Goal: Register for event/course

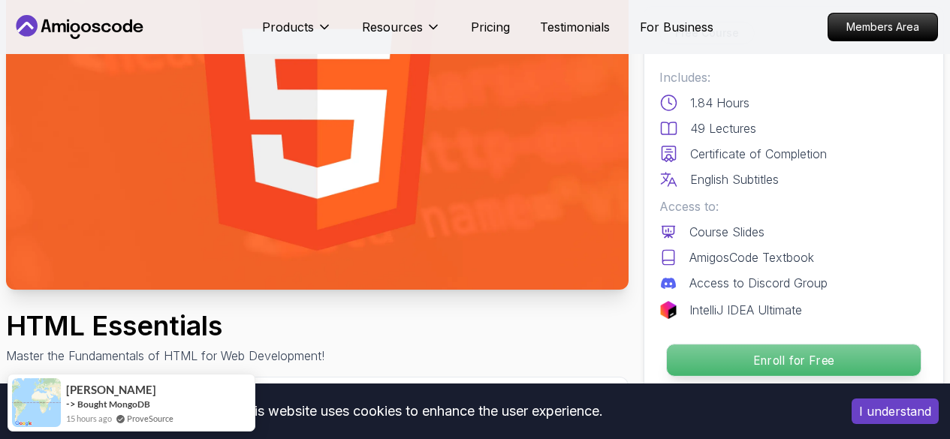
click at [680, 351] on p "Enroll for Free" at bounding box center [794, 361] width 254 height 32
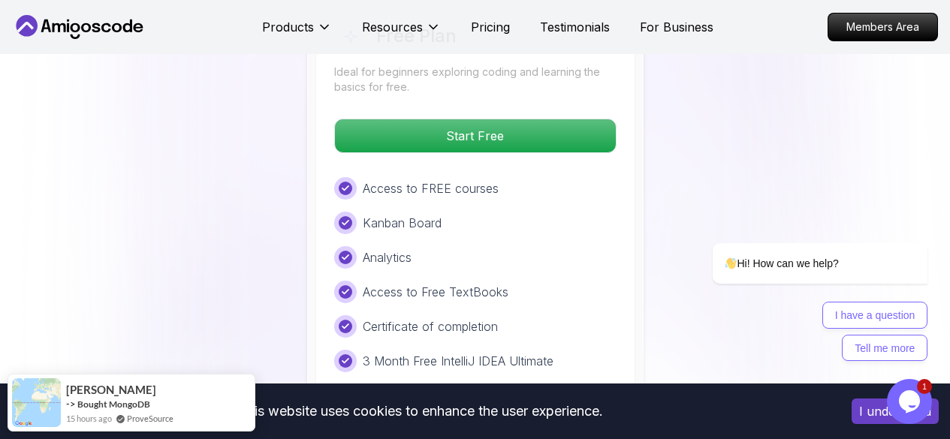
scroll to position [3178, 0]
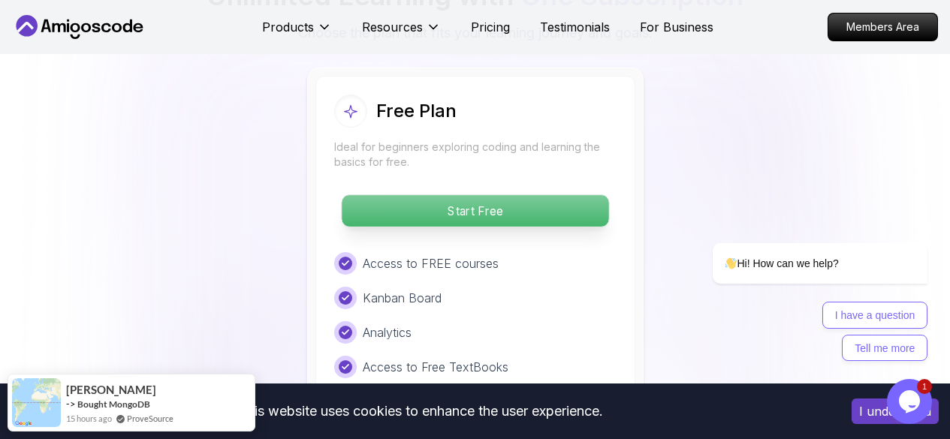
click at [465, 212] on p "Start Free" at bounding box center [475, 211] width 267 height 32
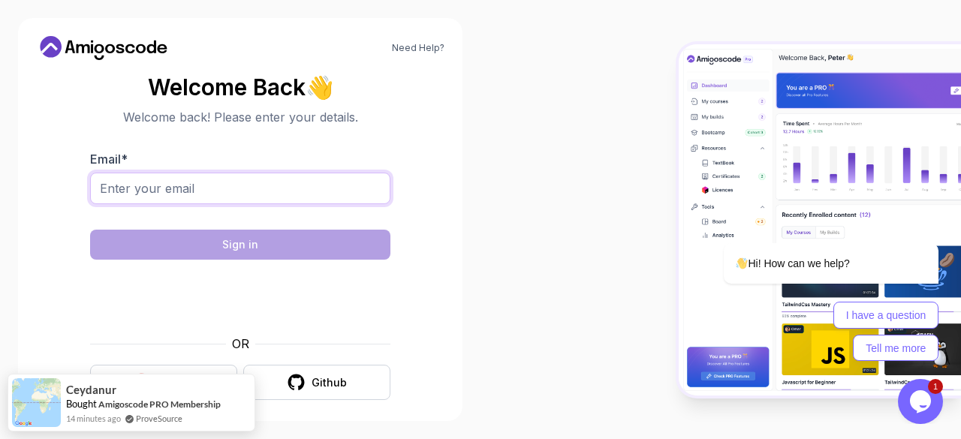
click at [296, 190] on input "Email *" at bounding box center [240, 189] width 300 height 32
type input "peterthengineer@gmail.com"
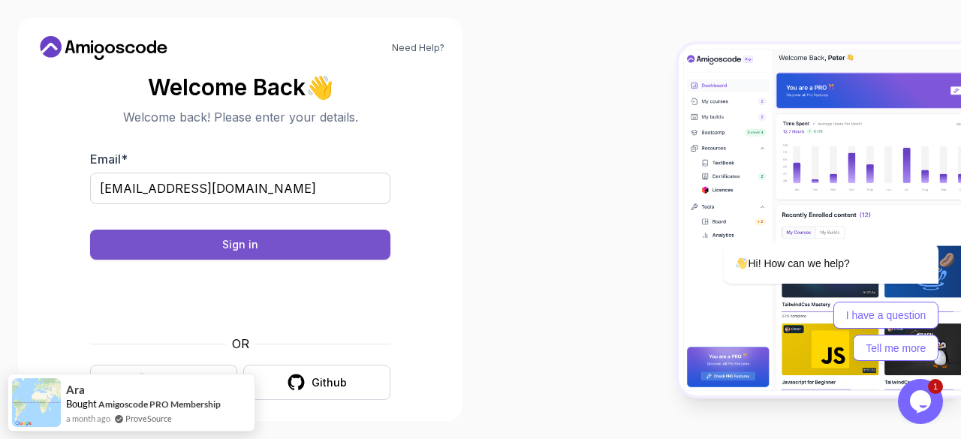
click at [324, 237] on button "Sign in" at bounding box center [240, 245] width 300 height 30
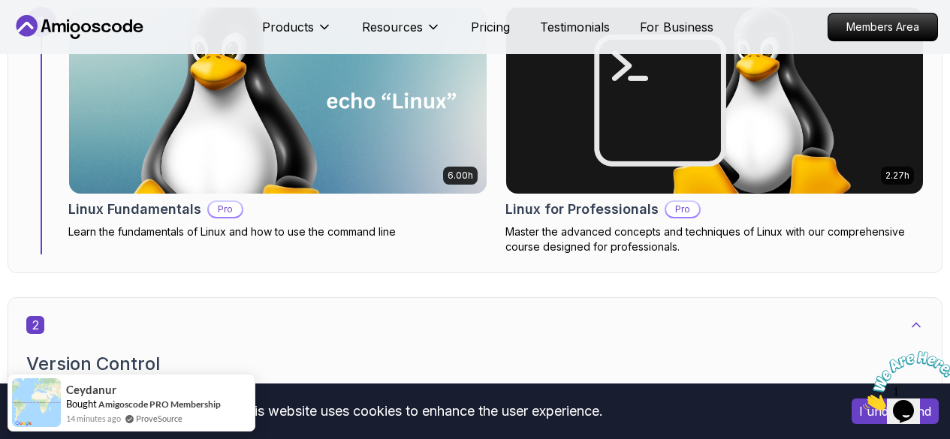
scroll to position [976, 0]
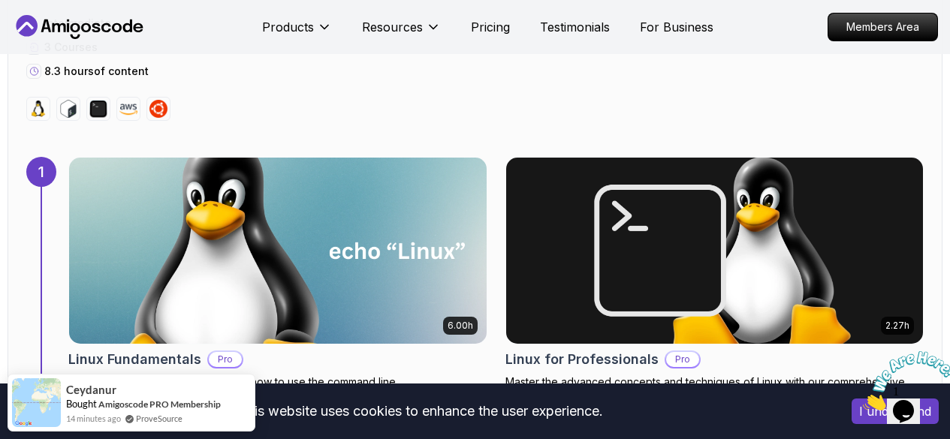
click at [397, 192] on img at bounding box center [278, 250] width 438 height 195
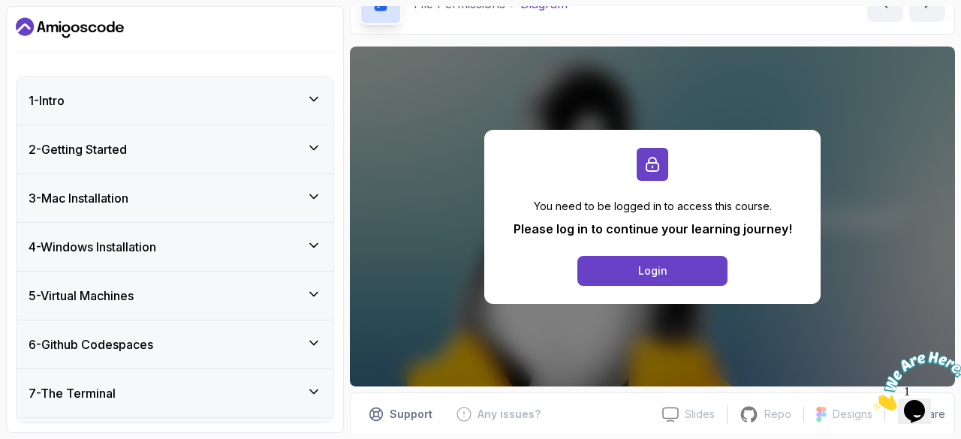
scroll to position [133, 0]
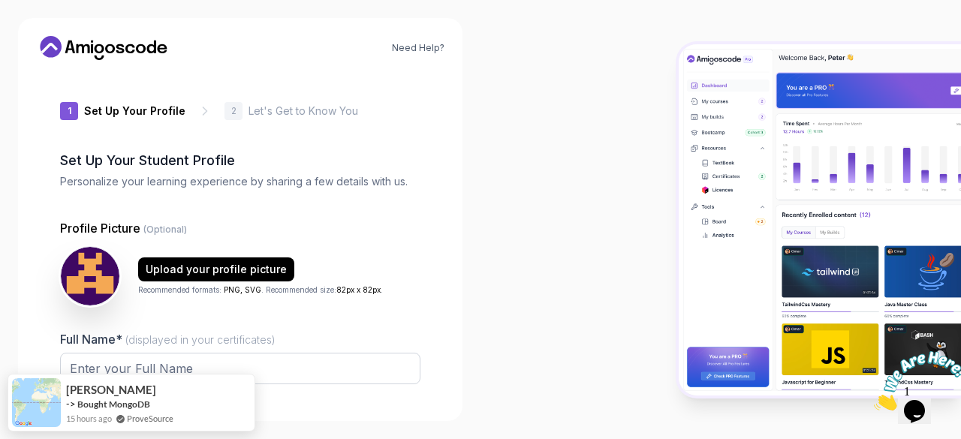
scroll to position [187, 0]
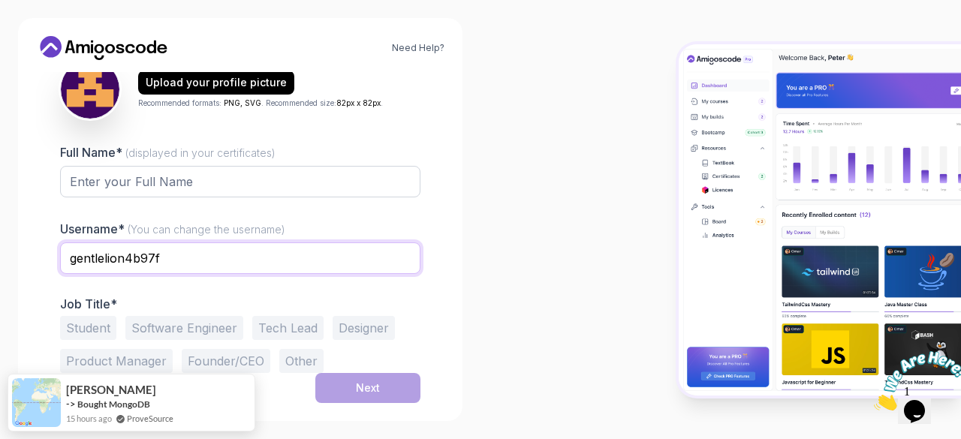
drag, startPoint x: 244, startPoint y: 255, endPoint x: 54, endPoint y: 256, distance: 190.0
click at [54, 256] on div "1 Set Up Your Profile 1 Set Up Your Profile 2 Let's Get to Know You Set Up Your…" at bounding box center [240, 237] width 409 height 331
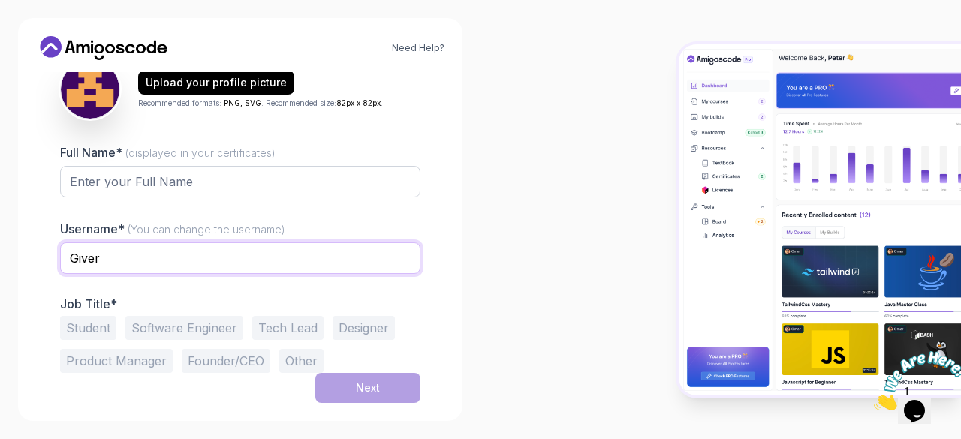
type input "Giver"
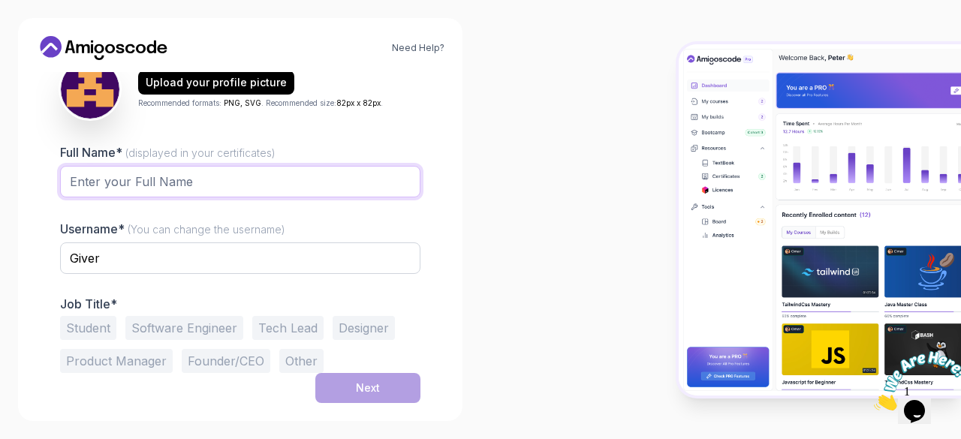
click at [228, 191] on input "Full Name* (displayed in your certificates)" at bounding box center [240, 182] width 360 height 32
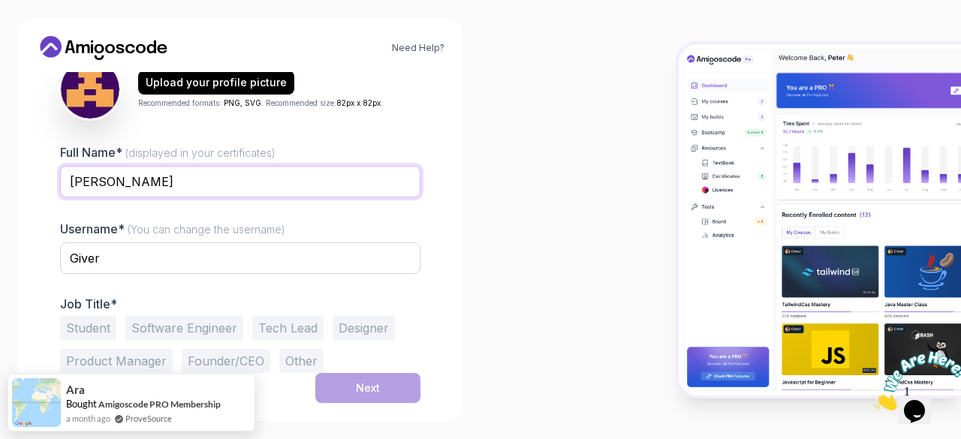
type input "Peter"
click at [98, 326] on button "Student" at bounding box center [88, 328] width 56 height 24
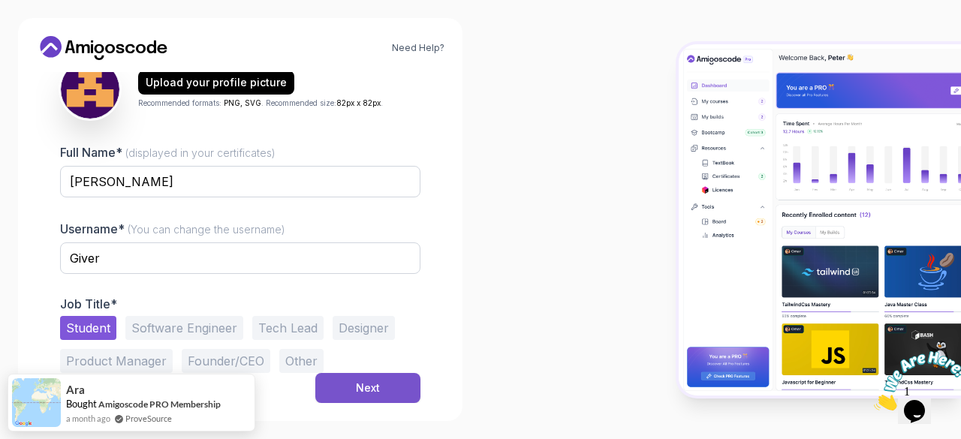
click at [357, 388] on div "Next" at bounding box center [368, 388] width 24 height 15
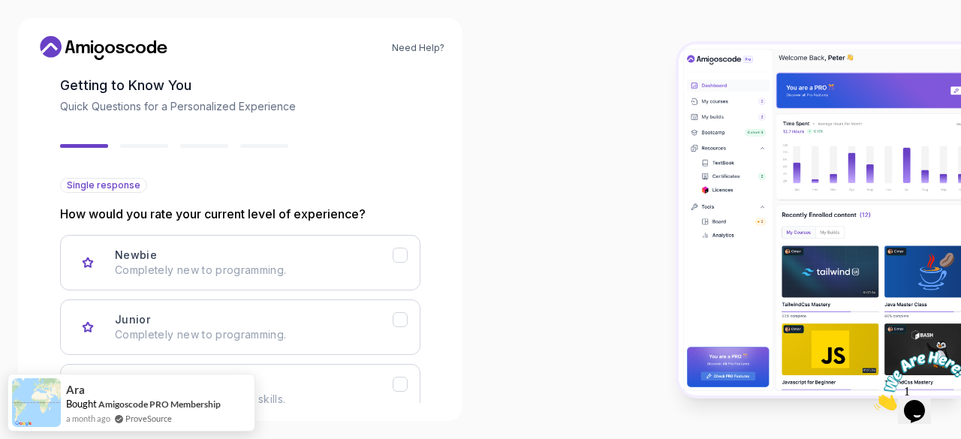
scroll to position [150, 0]
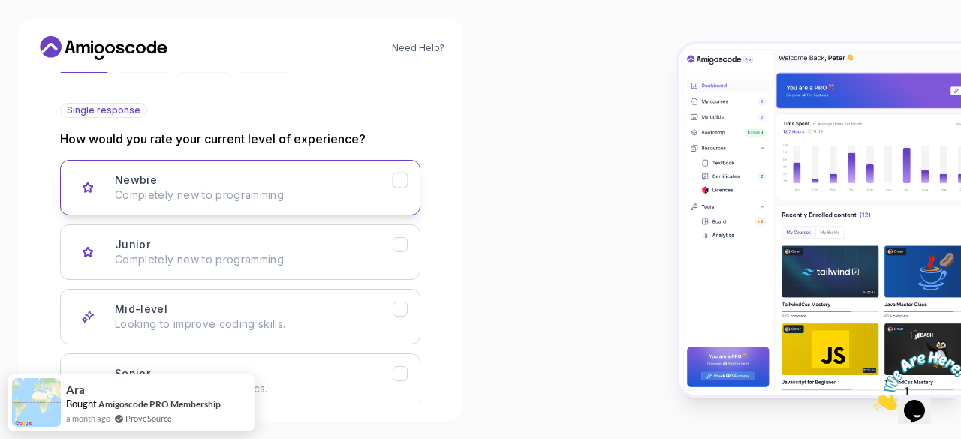
click at [203, 203] on button "Newbie Completely new to programming." at bounding box center [240, 188] width 360 height 56
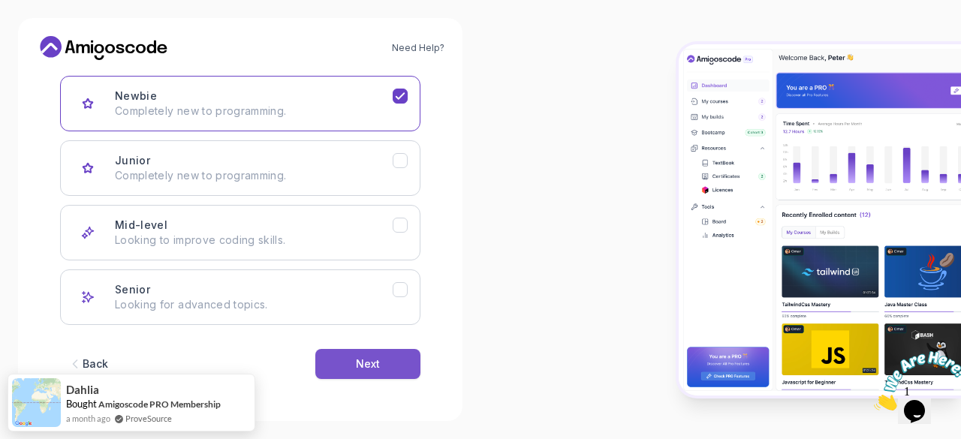
click at [331, 352] on button "Next" at bounding box center [367, 364] width 105 height 30
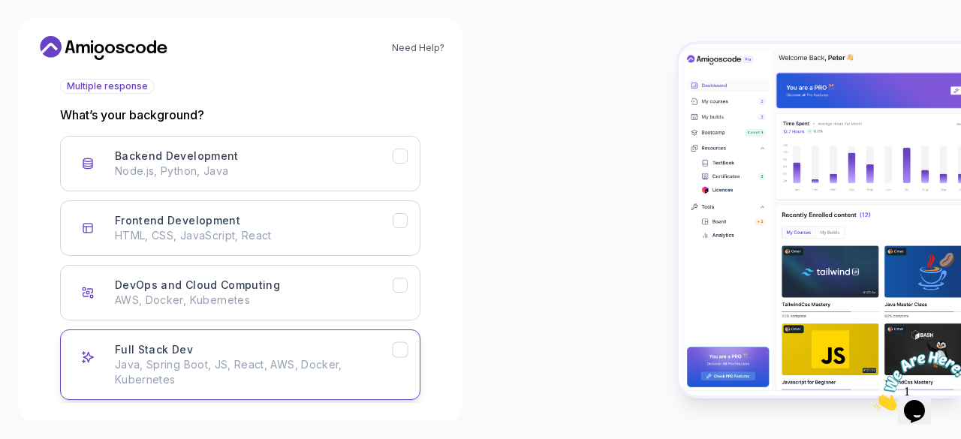
scroll to position [249, 0]
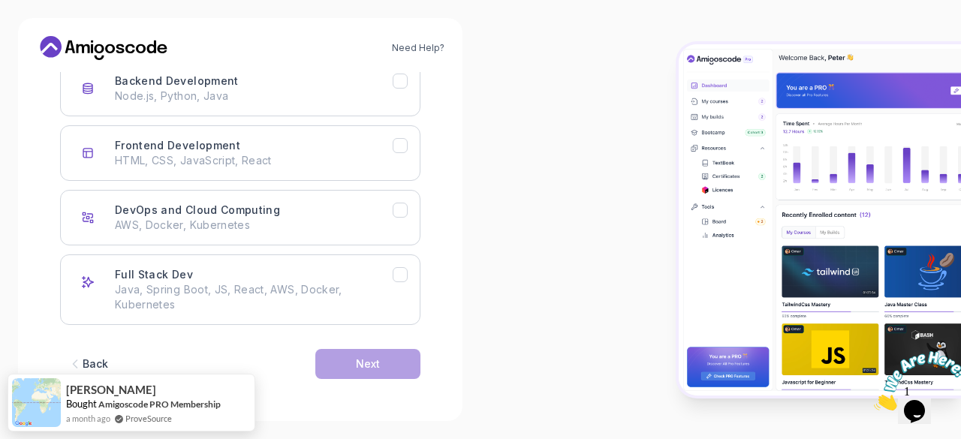
click at [95, 363] on div "Back" at bounding box center [96, 364] width 26 height 15
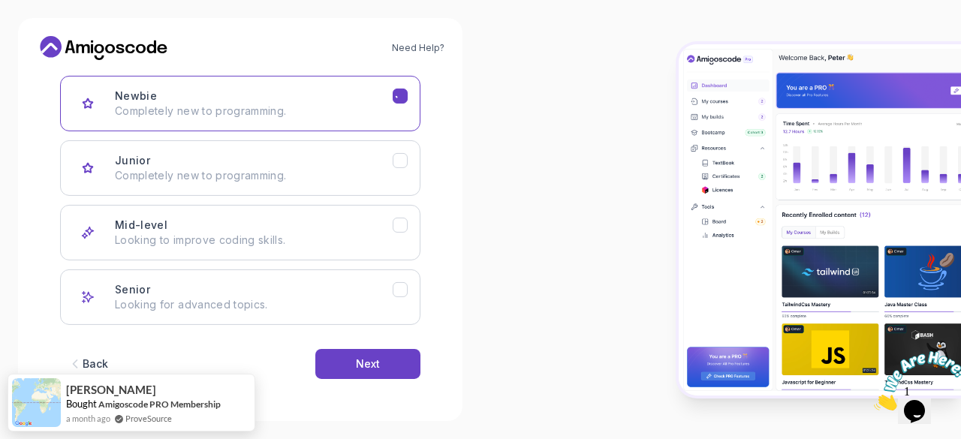
scroll to position [234, 0]
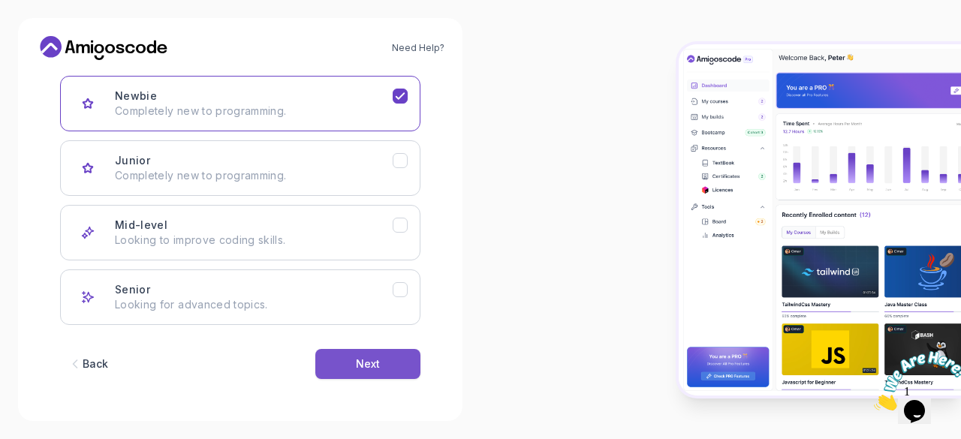
click at [359, 368] on div "Next" at bounding box center [368, 364] width 24 height 15
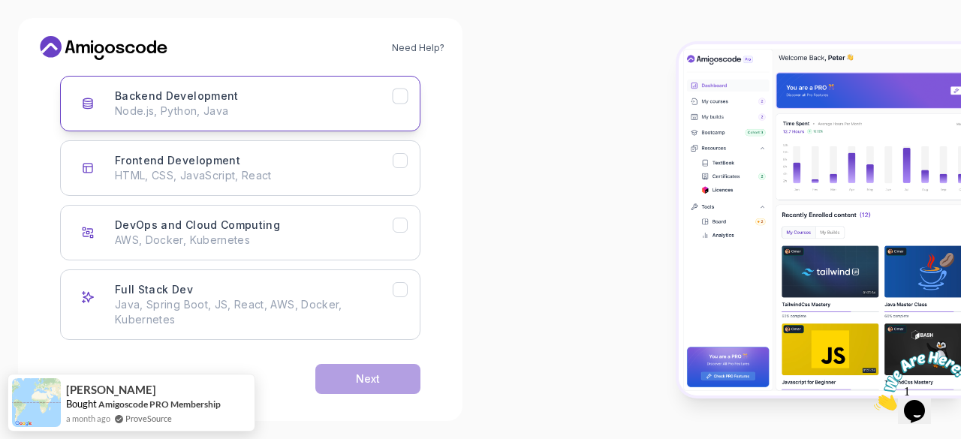
scroll to position [159, 0]
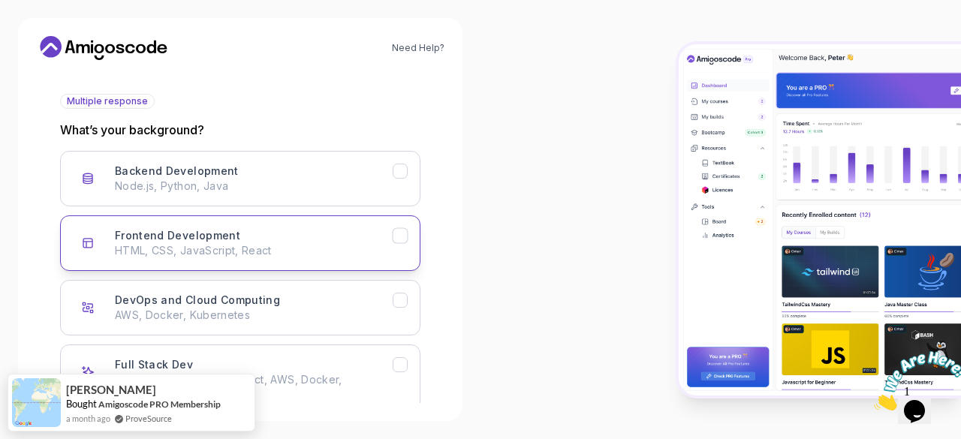
click at [323, 235] on div "Frontend Development HTML, CSS, JavaScript, React" at bounding box center [254, 243] width 278 height 30
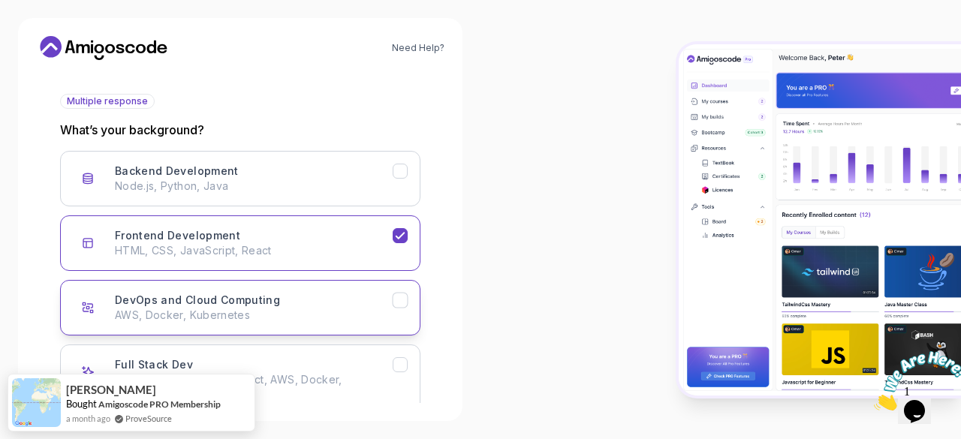
scroll to position [249, 0]
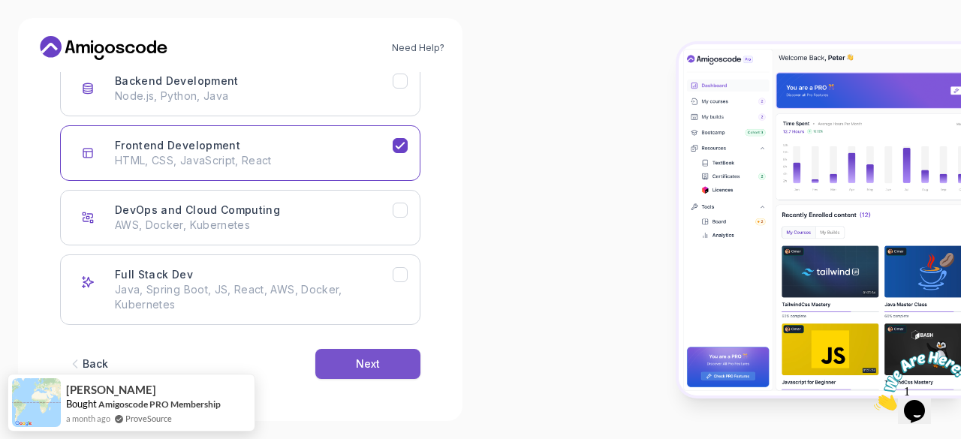
click at [360, 353] on button "Next" at bounding box center [367, 364] width 105 height 30
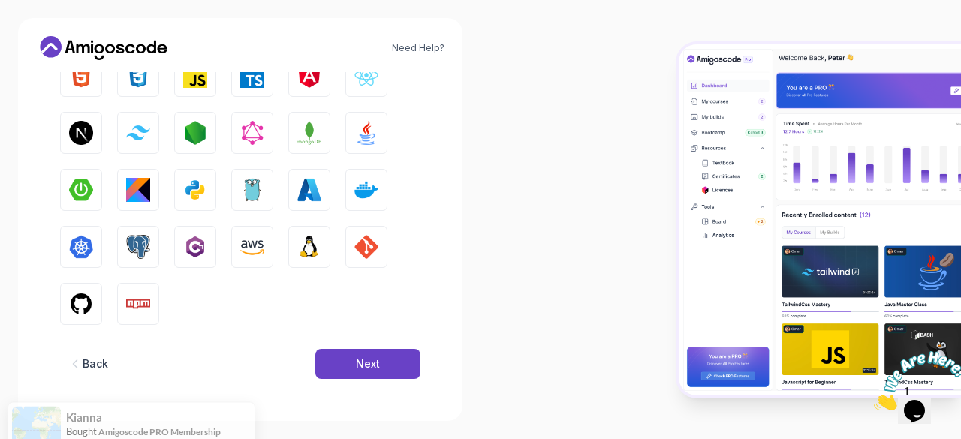
scroll to position [123, 0]
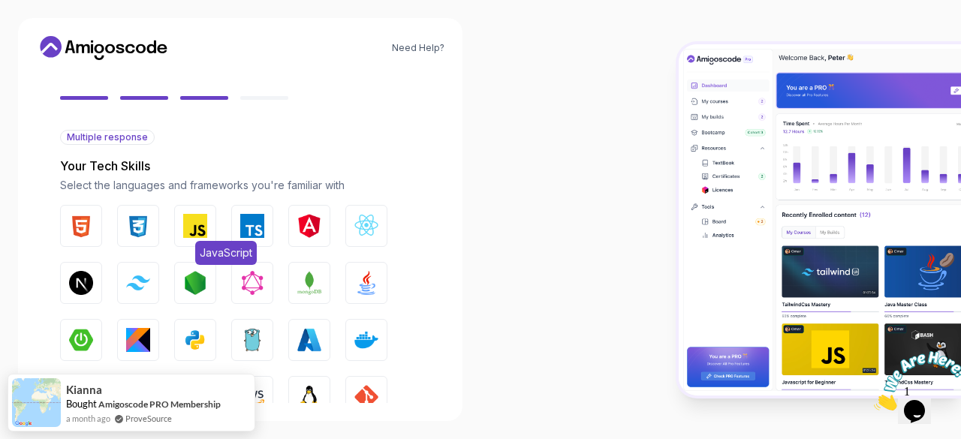
click at [202, 214] on button "JavaScript" at bounding box center [195, 226] width 42 height 42
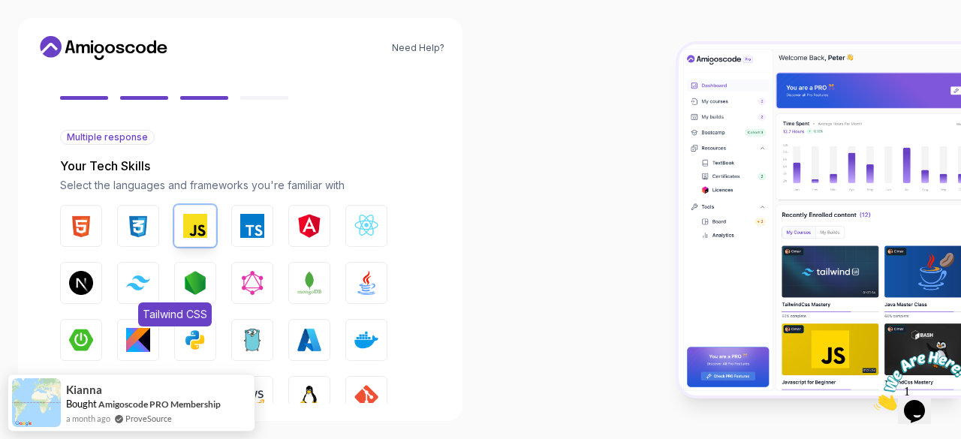
scroll to position [198, 0]
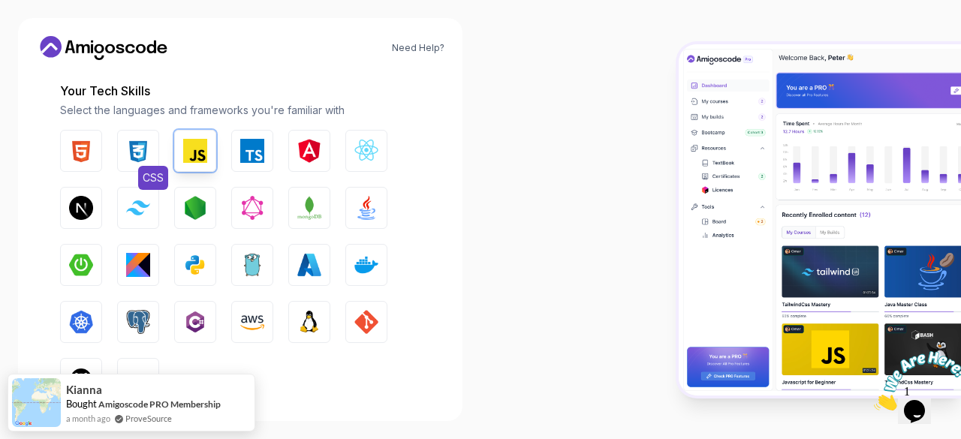
click at [137, 152] on img "button" at bounding box center [138, 151] width 24 height 24
click at [97, 149] on button "HTML" at bounding box center [81, 151] width 42 height 42
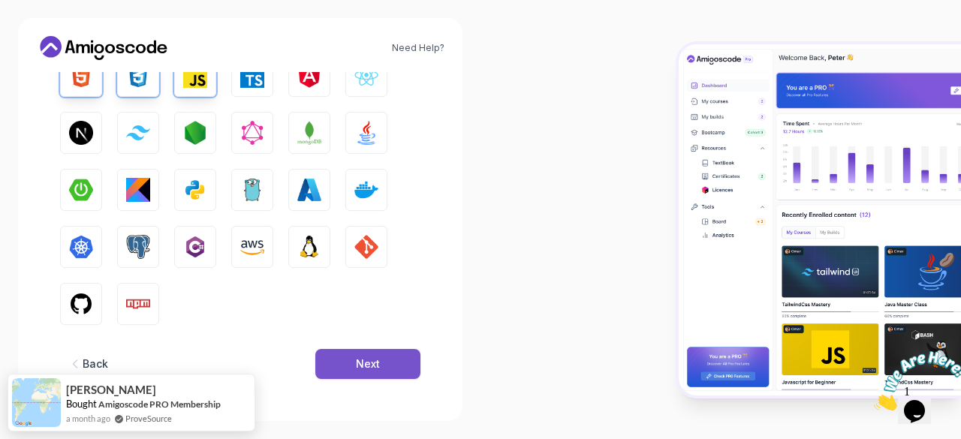
click at [352, 360] on button "Next" at bounding box center [367, 364] width 105 height 30
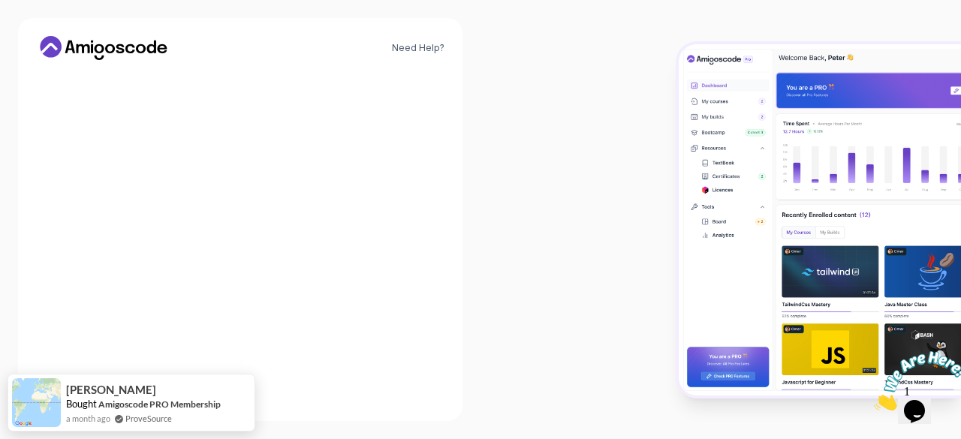
scroll to position [243, 0]
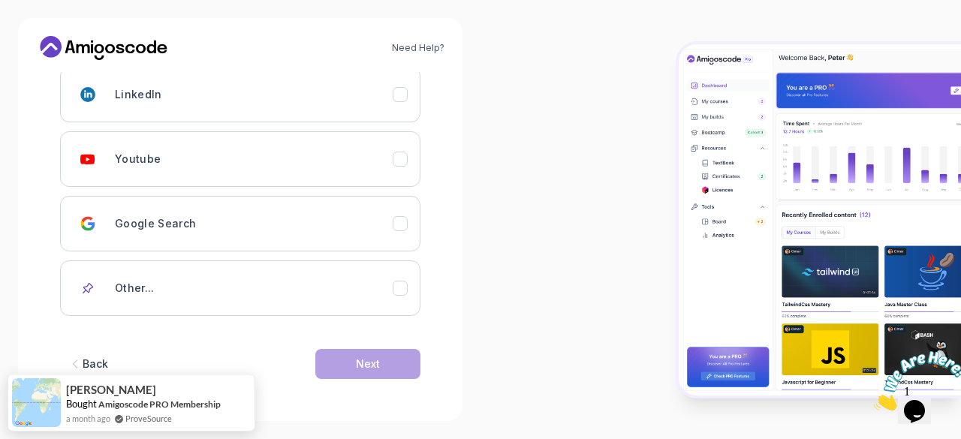
click at [93, 365] on div "Back" at bounding box center [96, 364] width 26 height 15
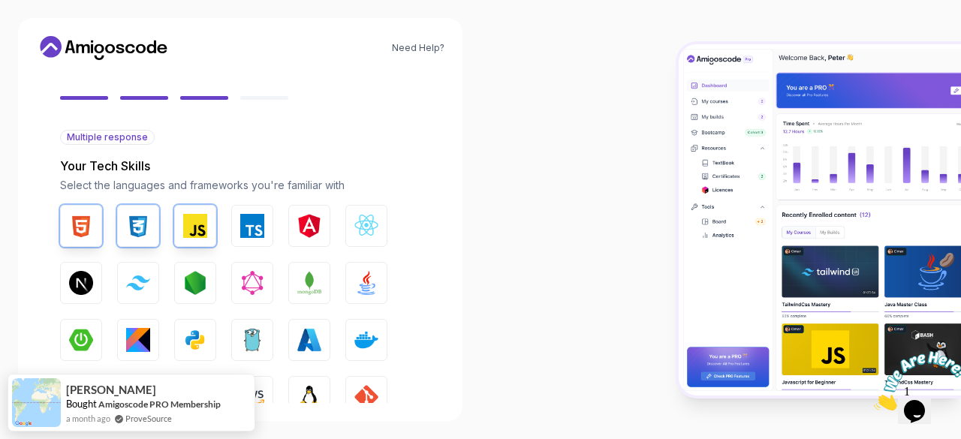
scroll to position [273, 0]
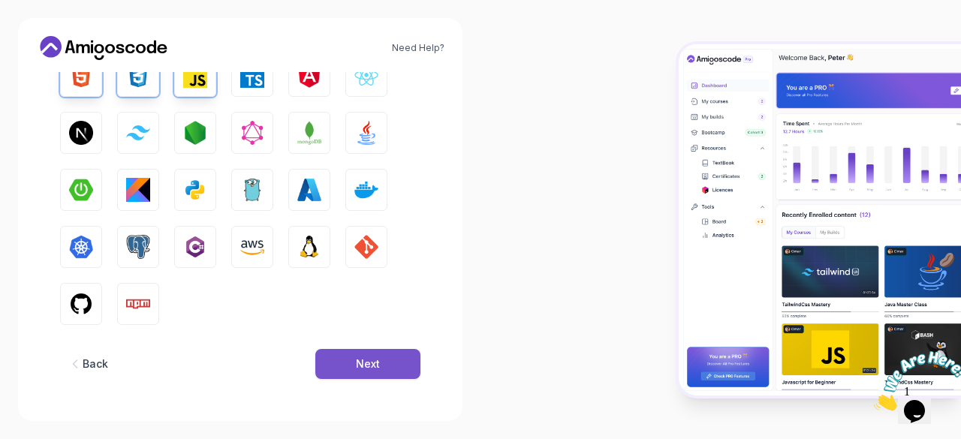
click at [351, 359] on button "Next" at bounding box center [367, 364] width 105 height 30
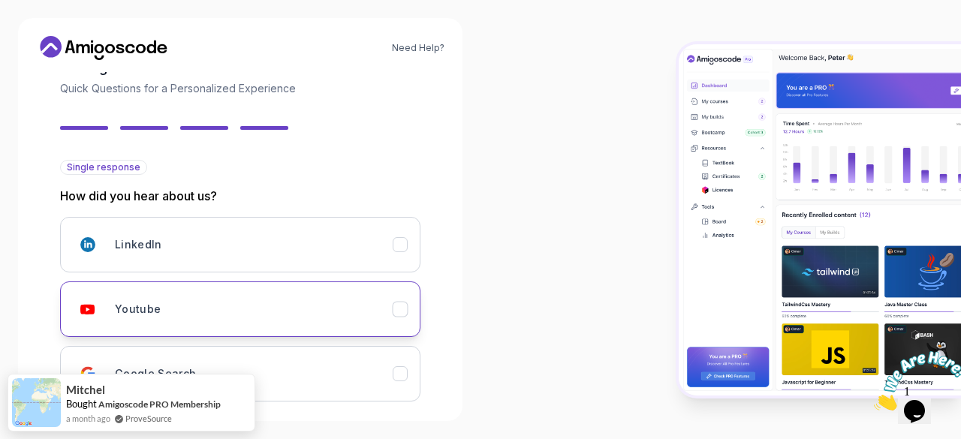
scroll to position [243, 0]
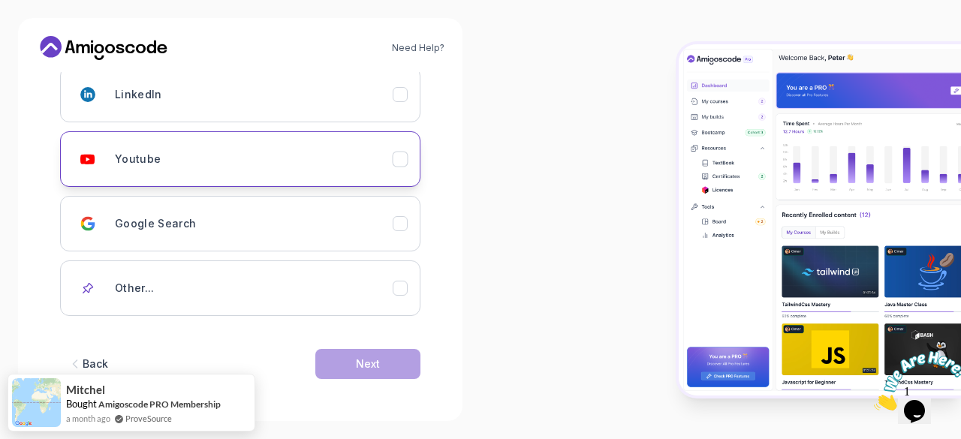
click at [231, 151] on div "Youtube" at bounding box center [254, 159] width 278 height 30
click at [376, 351] on button "Next" at bounding box center [367, 364] width 105 height 30
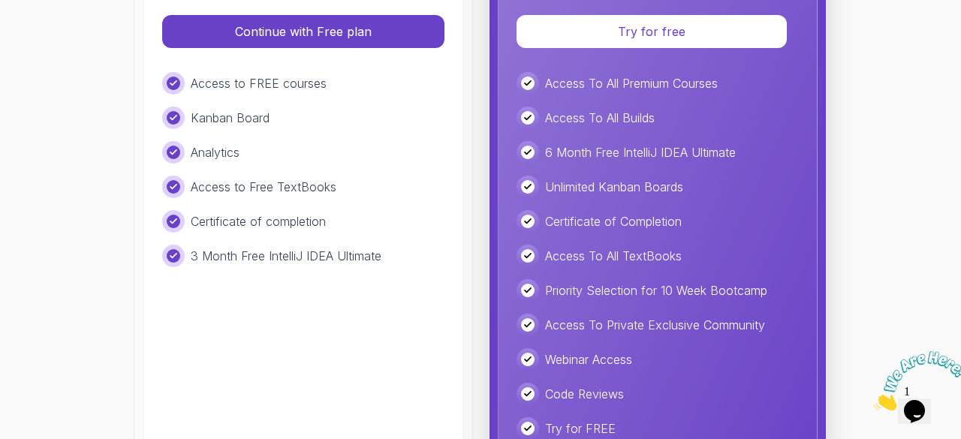
scroll to position [300, 0]
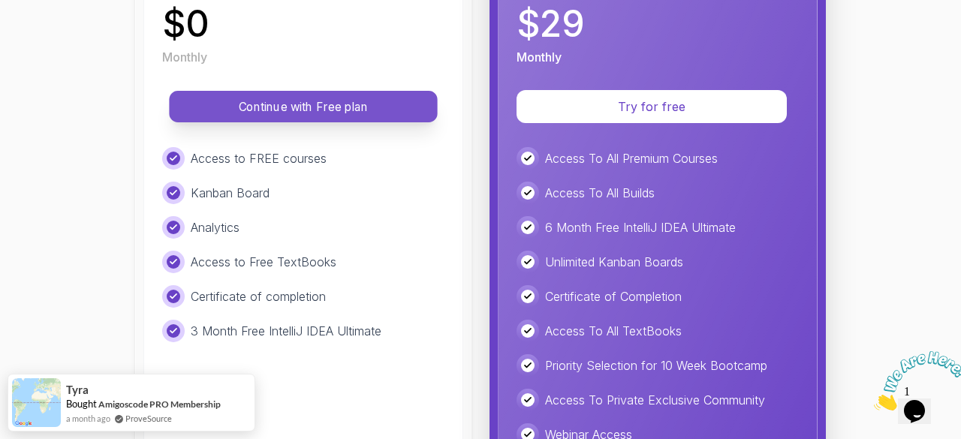
click at [336, 116] on button "Continue with Free plan" at bounding box center [303, 107] width 268 height 32
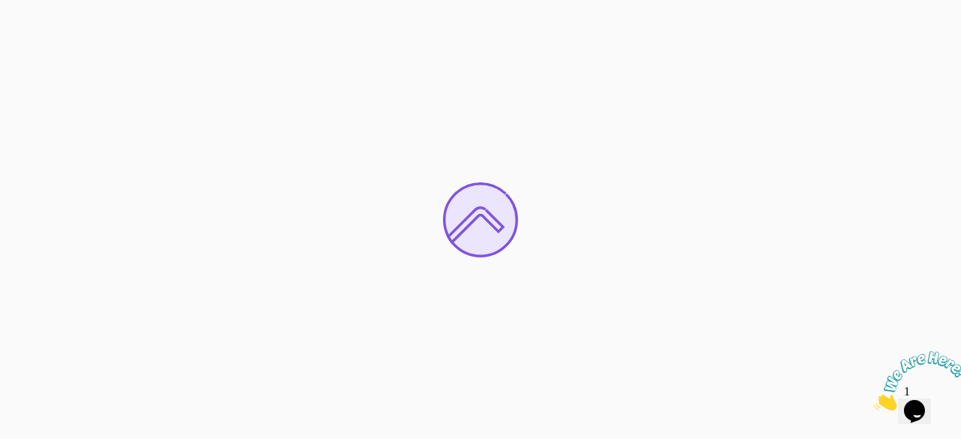
click at [874, 400] on icon "Close" at bounding box center [874, 406] width 0 height 13
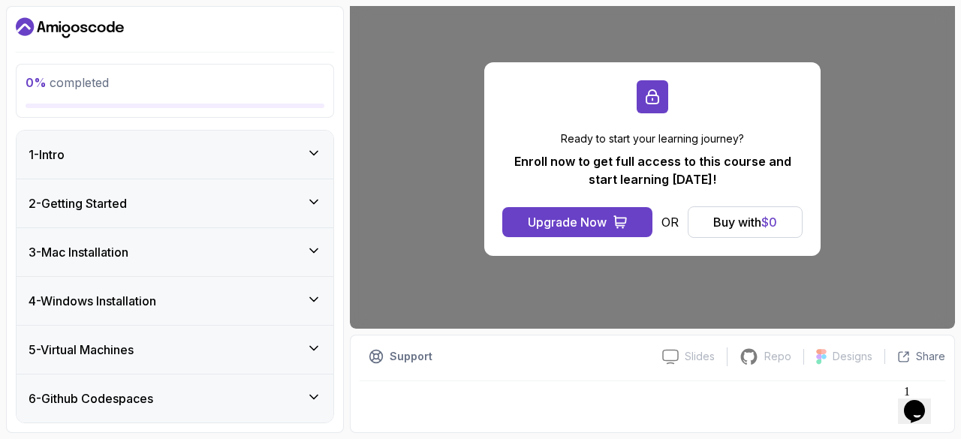
scroll to position [70, 0]
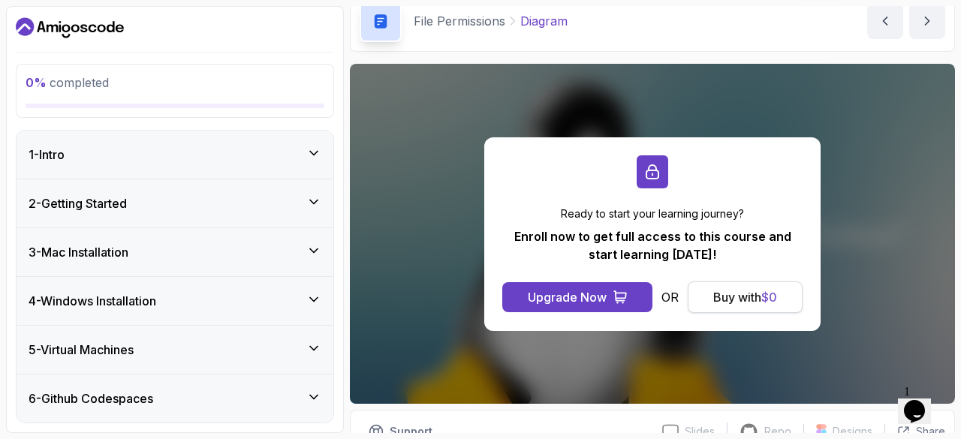
click at [726, 298] on div "Buy with $ 0" at bounding box center [745, 297] width 64 height 18
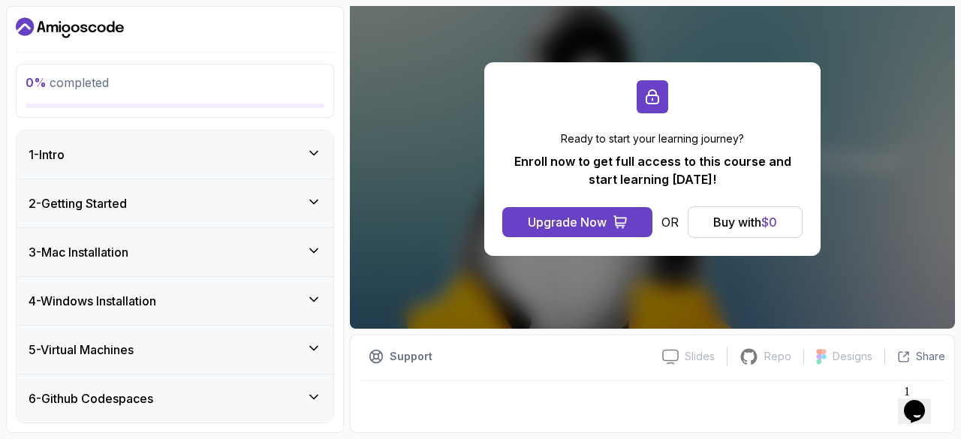
scroll to position [0, 0]
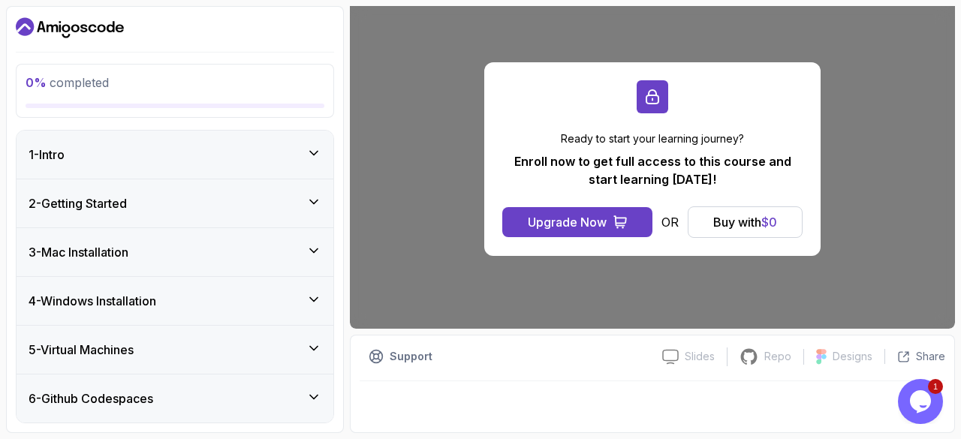
scroll to position [70, 0]
